Goal: Information Seeking & Learning: Find contact information

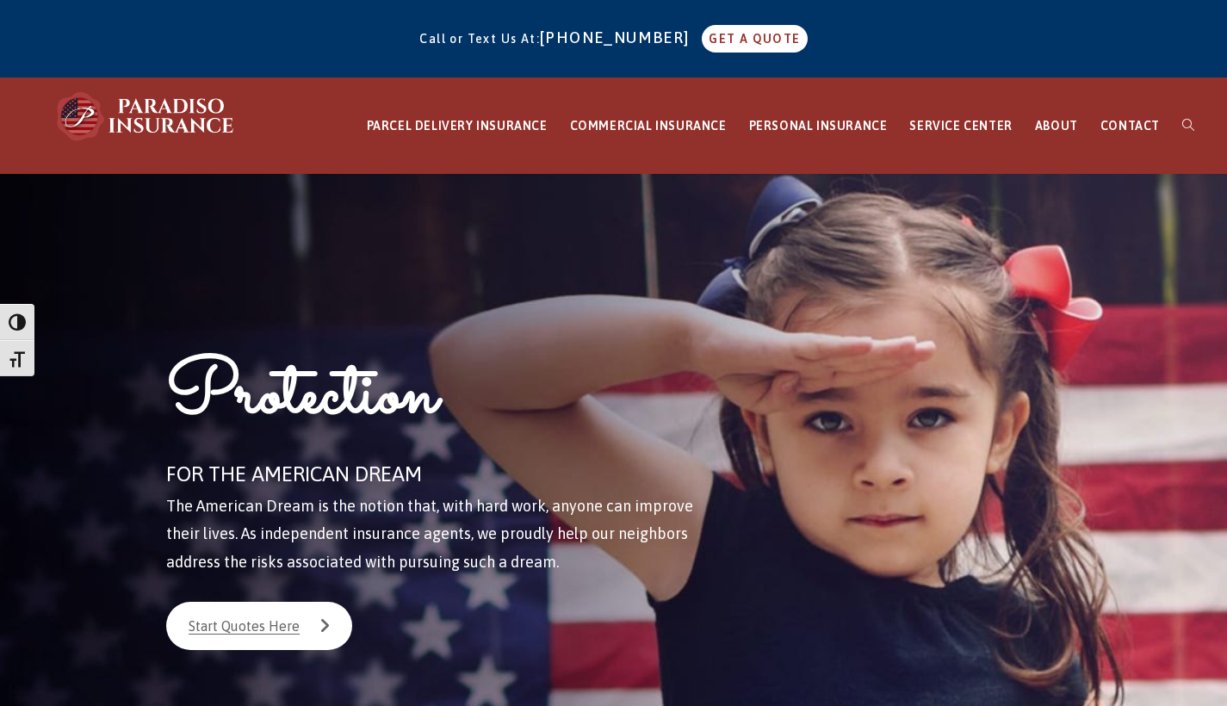
click at [1123, 220] on div "Protection FOR THE AMERICAN DREAM The American Dream is the notion that, with h…" at bounding box center [613, 486] width 1253 height 624
click at [1124, 133] on link "CONTACT" at bounding box center [1130, 126] width 82 height 96
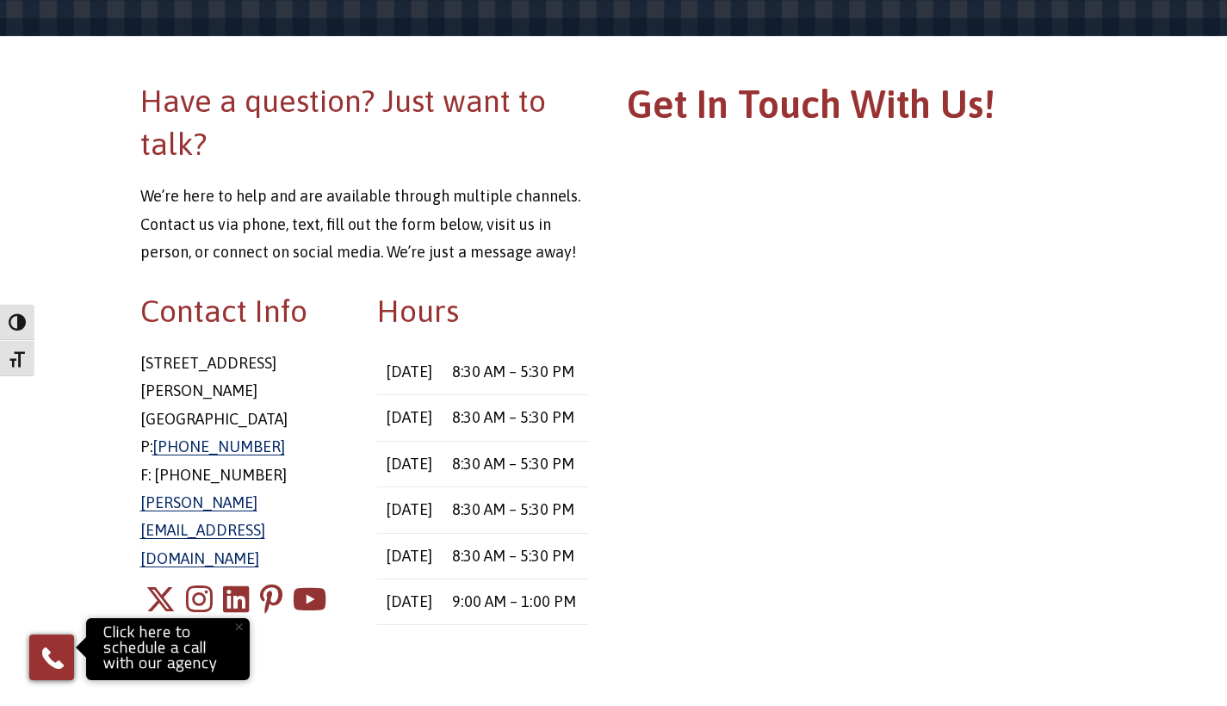
scroll to position [195, 0]
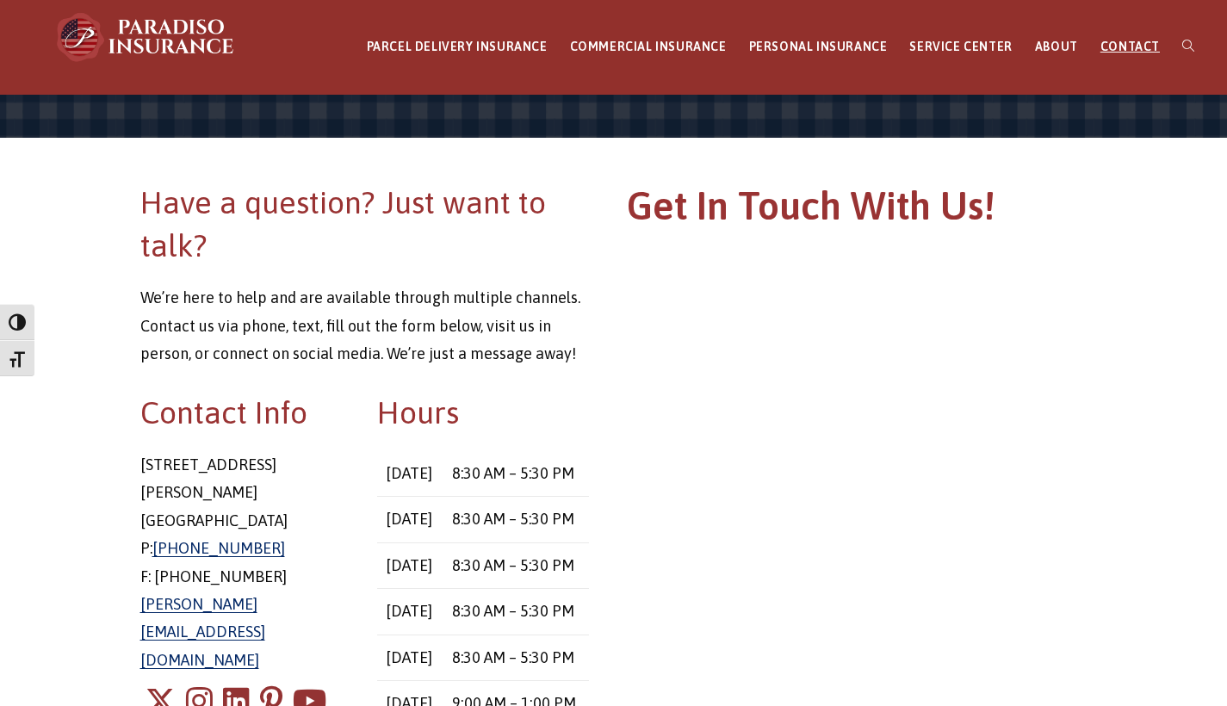
scroll to position [133, 0]
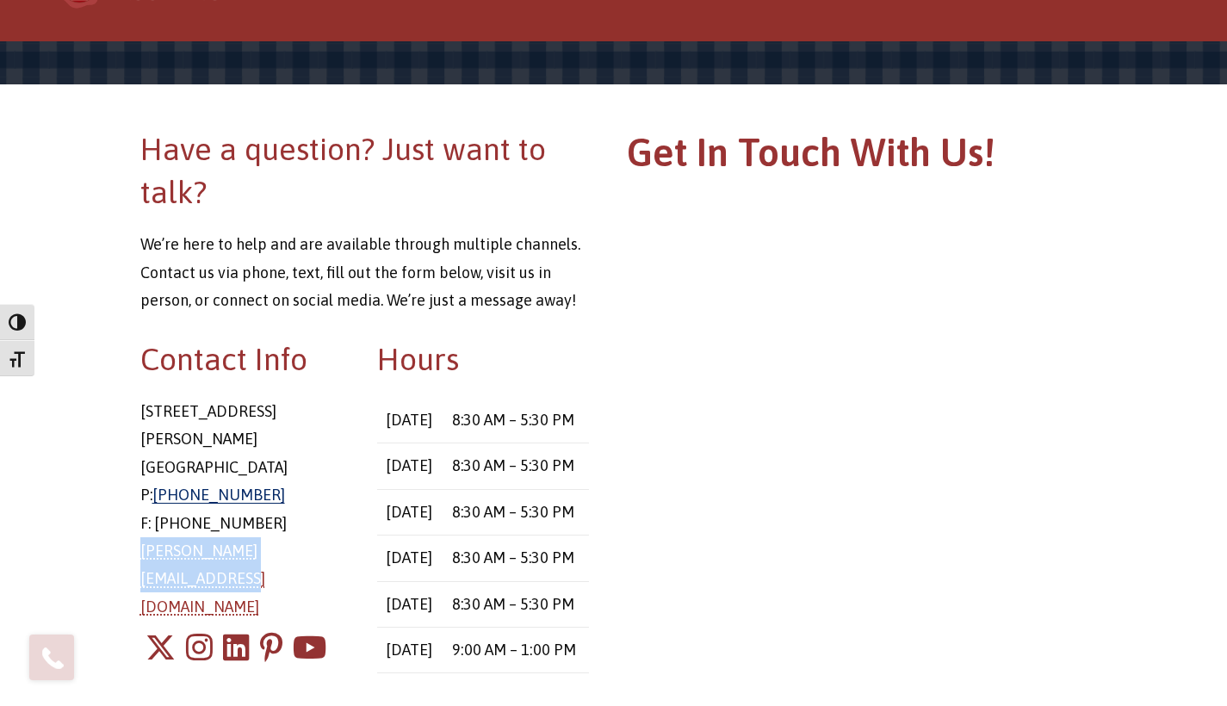
drag, startPoint x: 353, startPoint y: 495, endPoint x: 141, endPoint y: 497, distance: 211.8
click at [141, 497] on div "Contact Info 8 East Main Street Stafford Springs, CT 06076 P: 860-684-5270 F: 8…" at bounding box center [246, 523] width 238 height 373
copy link "chris@paradisoinsurance.com"
